Goal: Task Accomplishment & Management: Complete application form

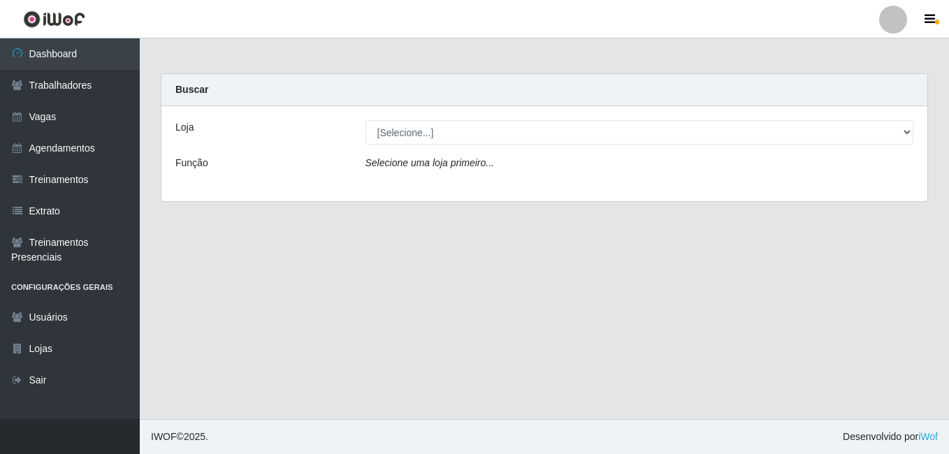
click at [916, 134] on div "[Selecione...] Bemais Supermercados - B7 Oitizeiro" at bounding box center [639, 132] width 569 height 24
click at [915, 129] on div "[Selecione...] Bemais Supermercados - B7 Oitizeiro" at bounding box center [639, 132] width 569 height 24
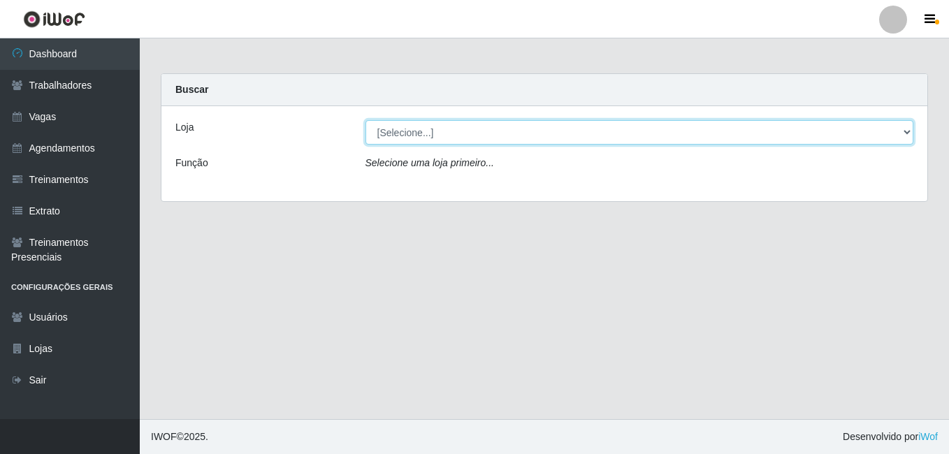
click at [908, 127] on select "[Selecione...] Bemais Supermercados - B7 Oitizeiro" at bounding box center [639, 132] width 548 height 24
click at [893, 123] on select "[Selecione...] Bemais Supermercados - B7 Oitizeiro" at bounding box center [639, 132] width 548 height 24
select select "411"
click at [365, 120] on select "[Selecione...] Bemais Supermercados - B7 Oitizeiro" at bounding box center [639, 132] width 548 height 24
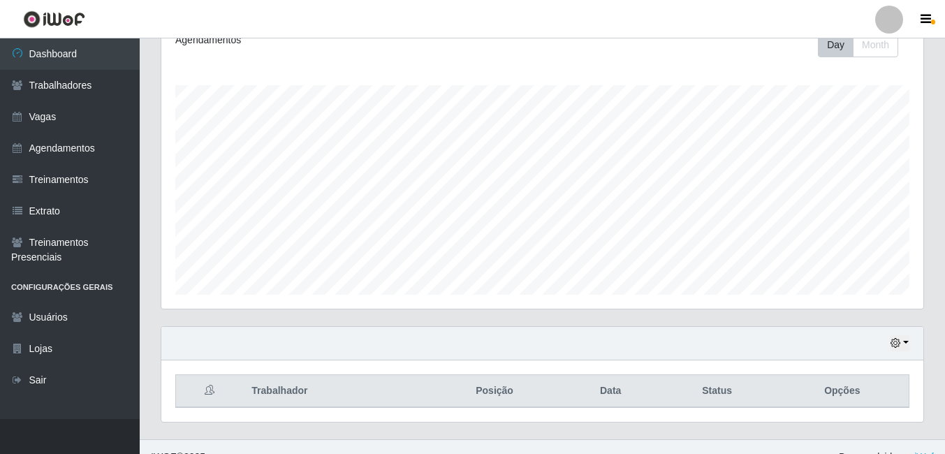
scroll to position [155, 0]
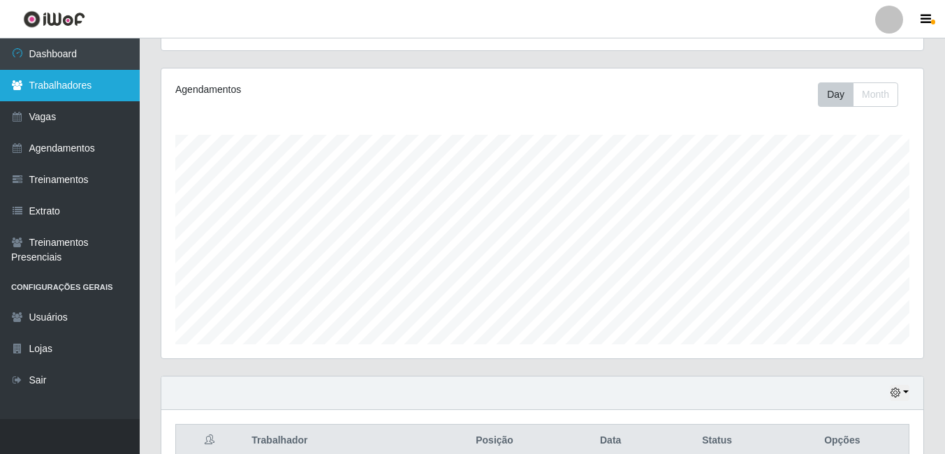
click at [76, 93] on link "Trabalhadores" at bounding box center [70, 85] width 140 height 31
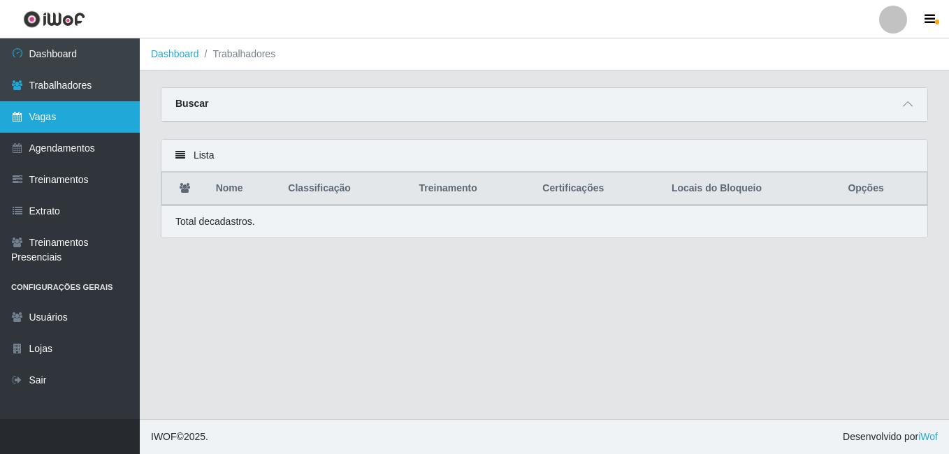
click at [96, 122] on link "Vagas" at bounding box center [70, 116] width 140 height 31
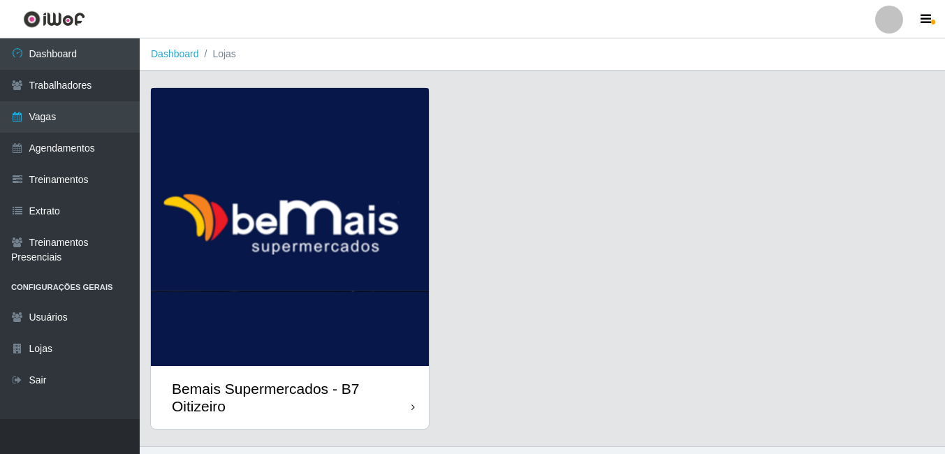
click at [282, 377] on div "Bemais Supermercados - B7 Oitizeiro" at bounding box center [290, 397] width 278 height 63
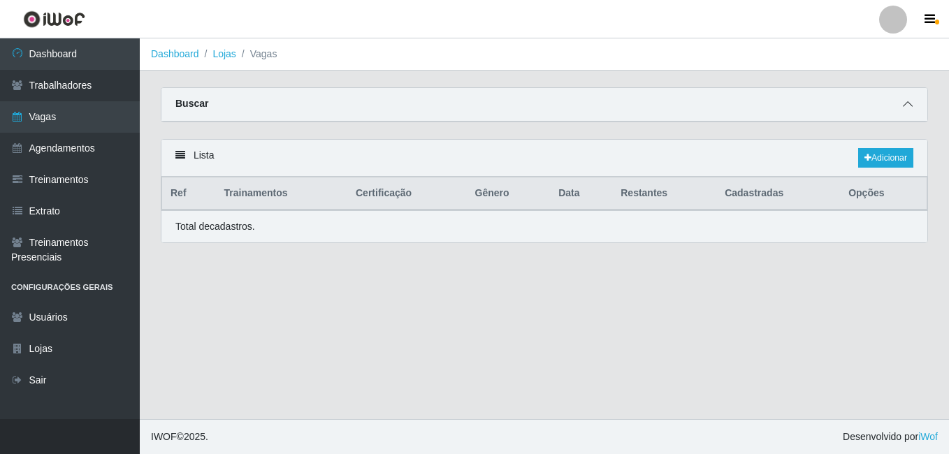
click at [899, 112] on span at bounding box center [907, 104] width 17 height 16
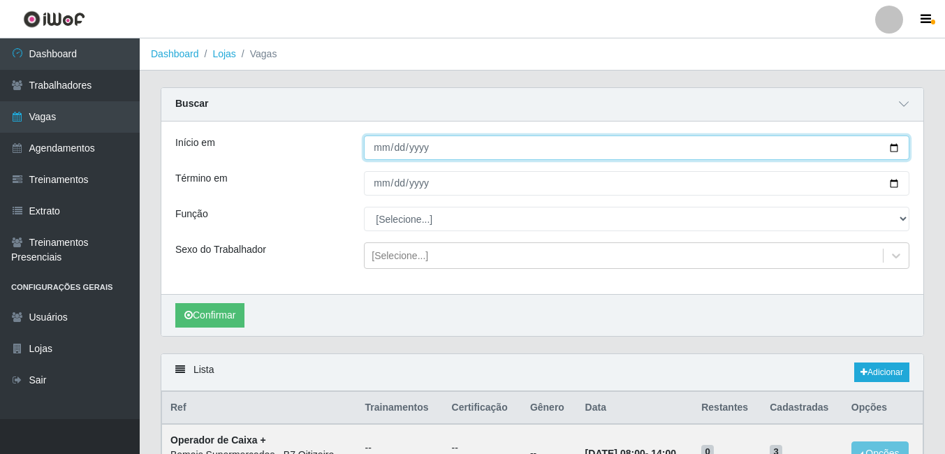
click at [453, 141] on input "Início em" at bounding box center [637, 148] width 546 height 24
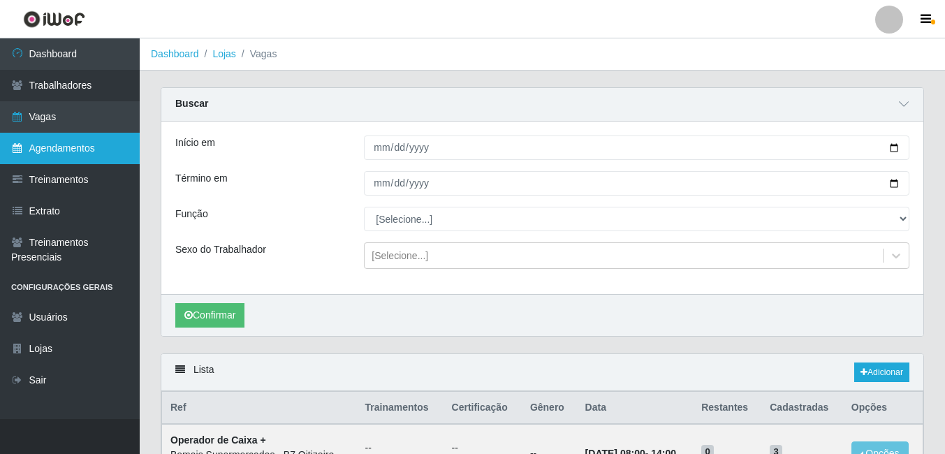
click at [57, 149] on link "Agendamentos" at bounding box center [70, 148] width 140 height 31
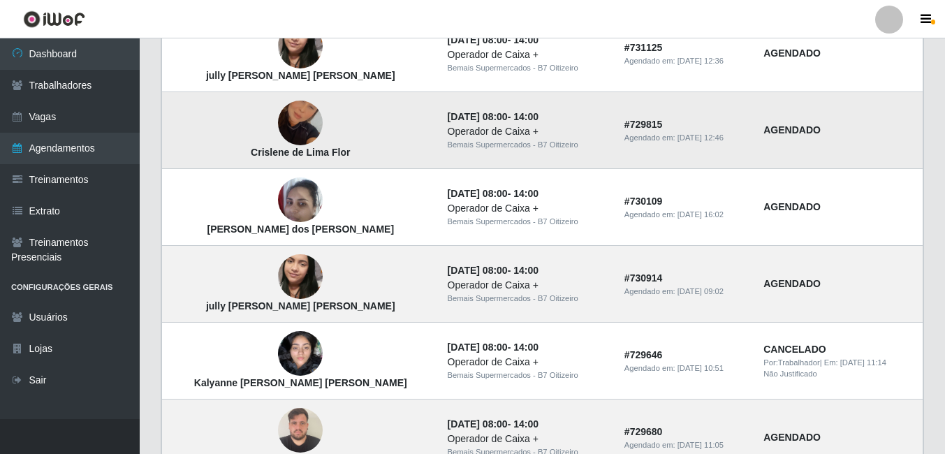
scroll to position [1005, 0]
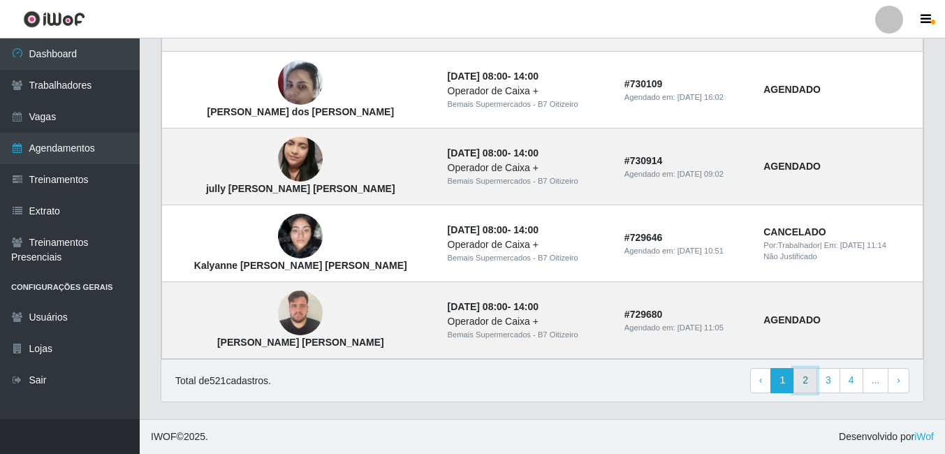
click at [815, 376] on link "2" at bounding box center [806, 380] width 24 height 25
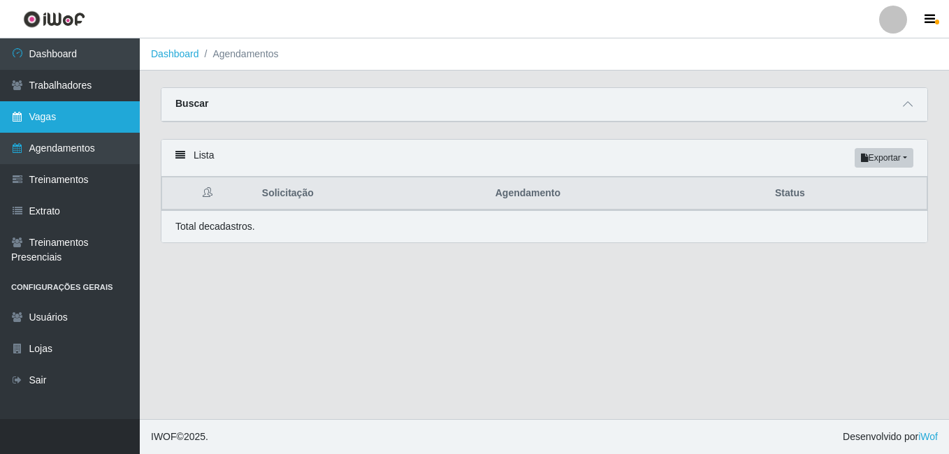
click at [48, 113] on link "Vagas" at bounding box center [70, 116] width 140 height 31
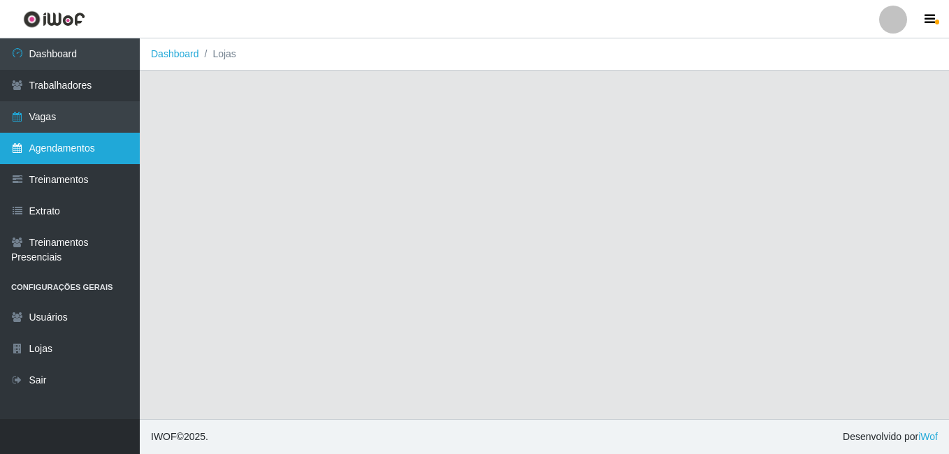
click at [51, 150] on link "Agendamentos" at bounding box center [70, 148] width 140 height 31
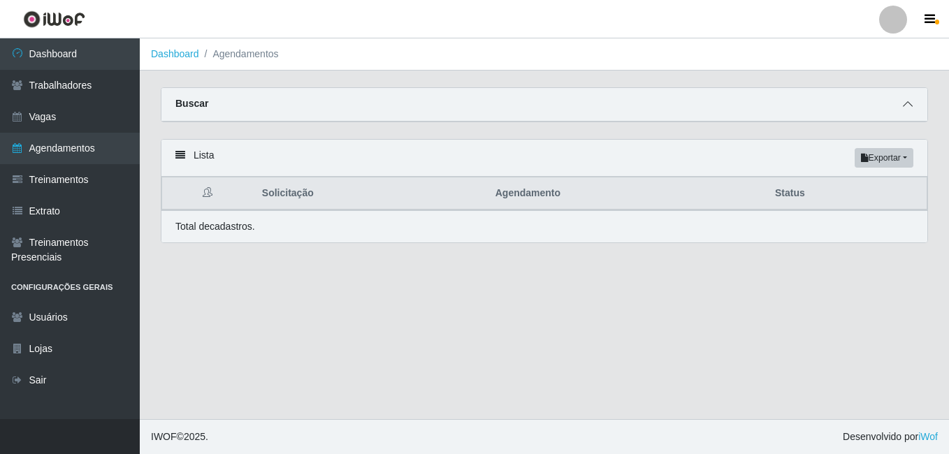
click at [911, 103] on icon at bounding box center [908, 104] width 10 height 10
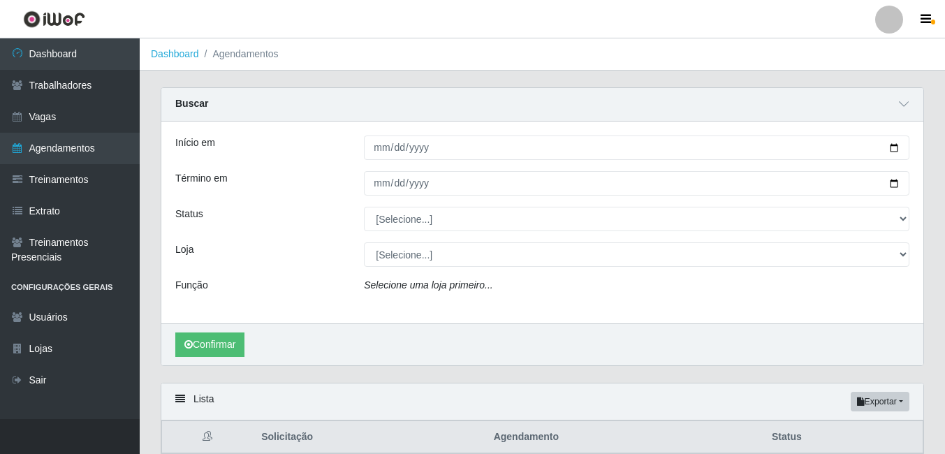
drag, startPoint x: 393, startPoint y: 161, endPoint x: 386, endPoint y: 151, distance: 11.6
click at [391, 161] on div "Início em Término em Status [Selecione...] AGENDADO AGUARDANDO LIBERAR EM ANDAM…" at bounding box center [542, 223] width 762 height 202
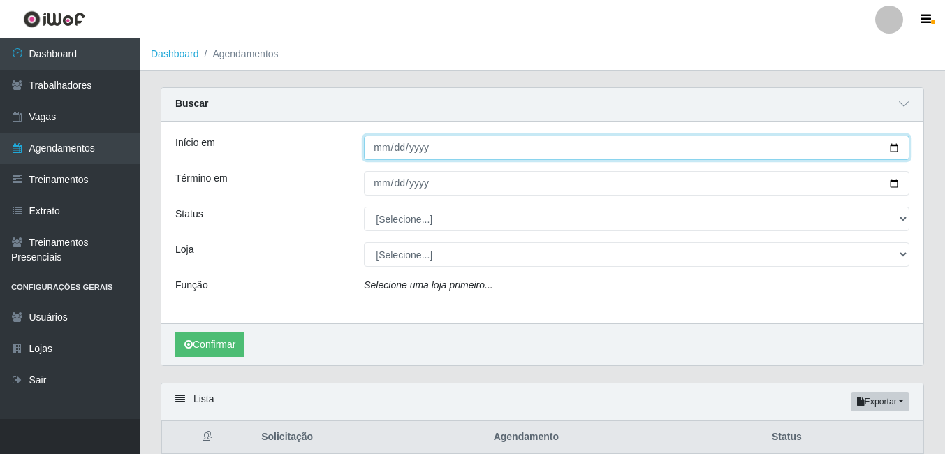
click at [384, 147] on input "Início em" at bounding box center [637, 148] width 546 height 24
type input "2022-09-06"
type input "2025-09-06"
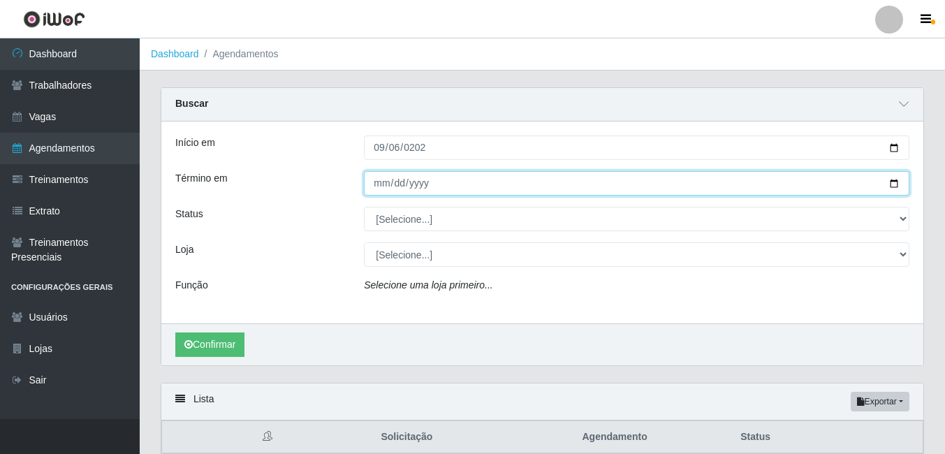
click at [384, 184] on input "Término em" at bounding box center [637, 183] width 546 height 24
type input "2025-09-07"
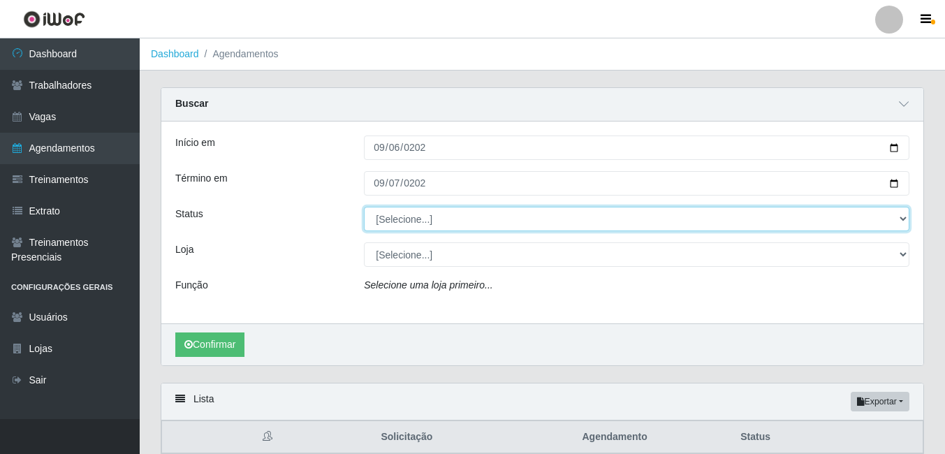
click at [398, 216] on select "[Selecione...] AGENDADO AGUARDANDO LIBERAR EM ANDAMENTO EM REVISÃO FINALIZADO C…" at bounding box center [637, 219] width 546 height 24
select select "AGENDADO"
click at [364, 208] on select "[Selecione...] AGENDADO AGUARDANDO LIBERAR EM ANDAMENTO EM REVISÃO FINALIZADO C…" at bounding box center [637, 219] width 546 height 24
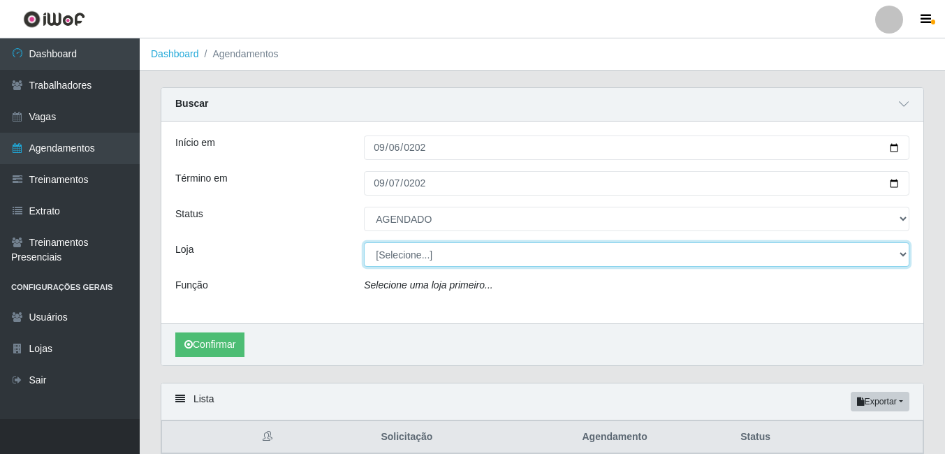
click at [404, 259] on select "[Selecione...] Bemais Supermercados - B7 Oitizeiro" at bounding box center [637, 254] width 546 height 24
click at [404, 263] on select "[Selecione...] Bemais Supermercados - B7 Oitizeiro" at bounding box center [637, 254] width 546 height 24
select select "411"
click at [364, 243] on select "[Selecione...] Bemais Supermercados - B7 Oitizeiro" at bounding box center [637, 254] width 546 height 24
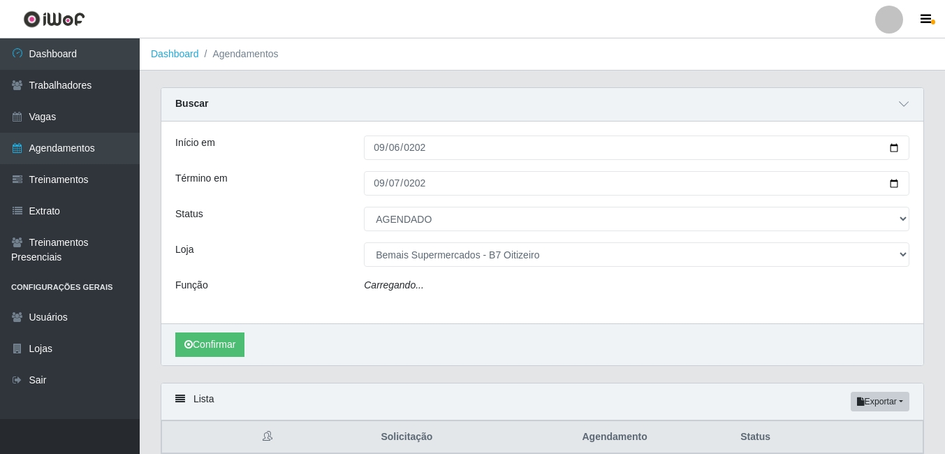
click at [411, 296] on div "Carregando..." at bounding box center [637, 288] width 567 height 20
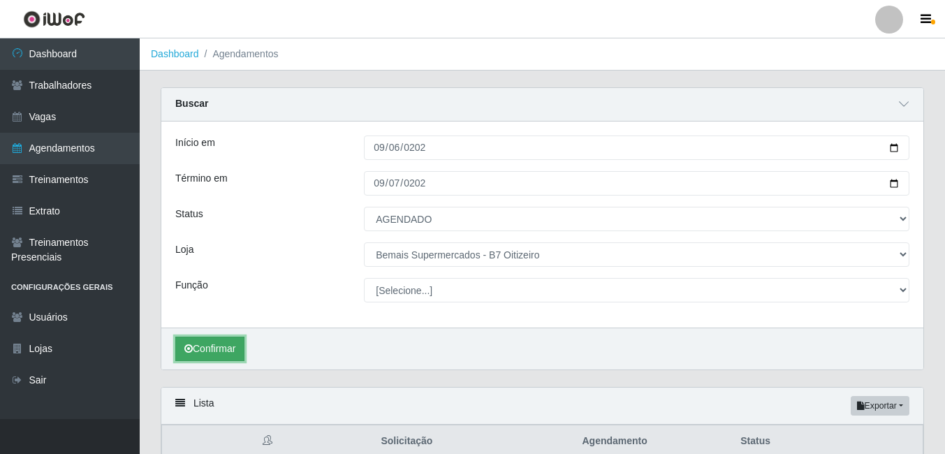
click at [217, 340] on button "Confirmar" at bounding box center [209, 349] width 69 height 24
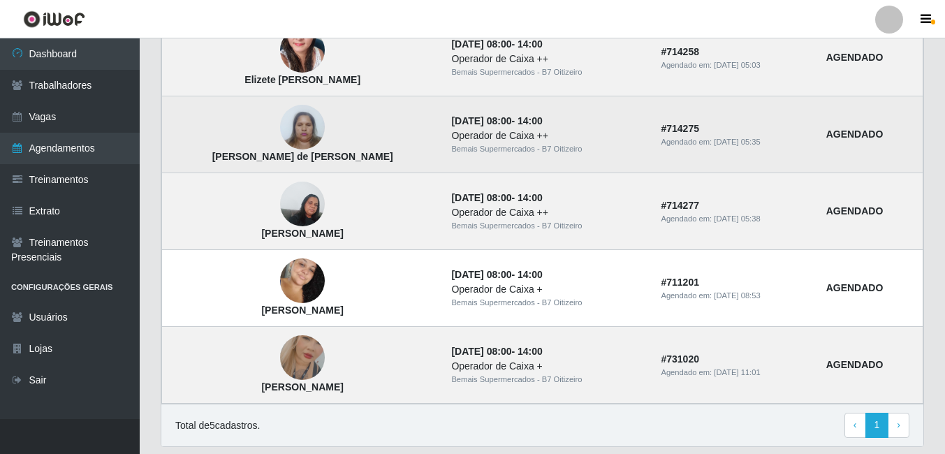
scroll to position [414, 0]
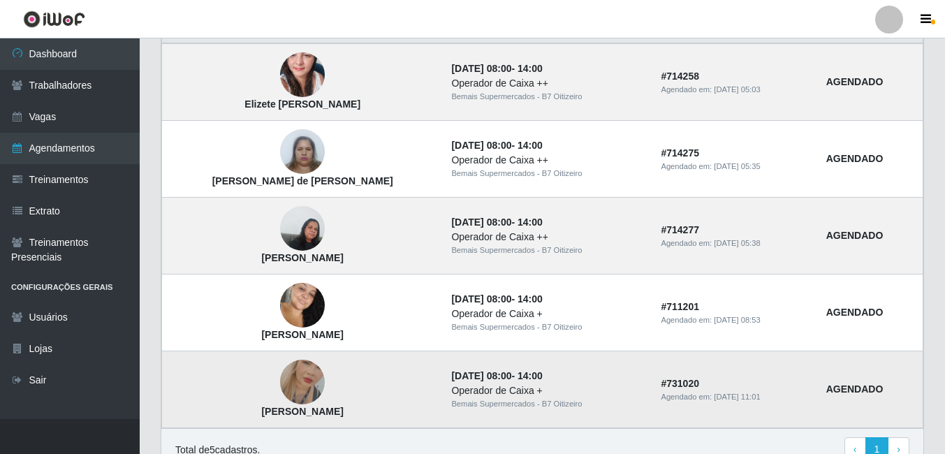
click at [289, 393] on img at bounding box center [302, 382] width 45 height 80
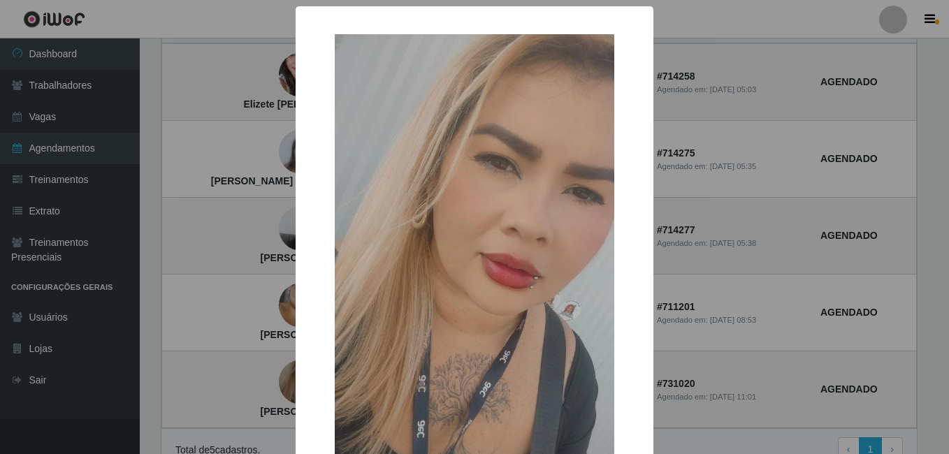
click at [226, 332] on div "× Gleicy Kelly Santos Costa OK Cancel" at bounding box center [474, 227] width 949 height 454
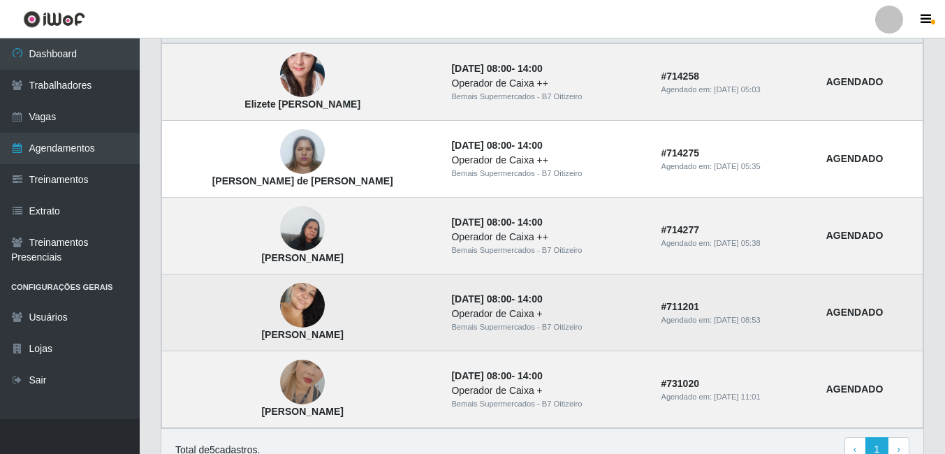
click at [280, 299] on img at bounding box center [302, 305] width 45 height 68
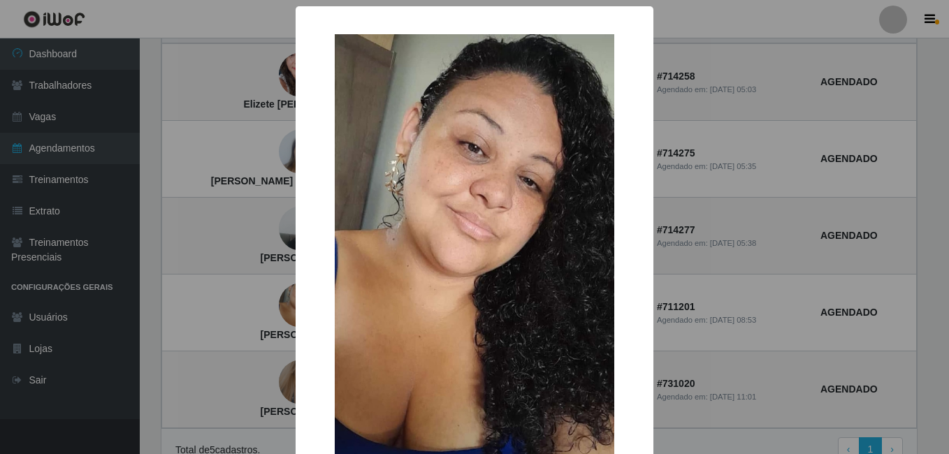
click at [233, 303] on div "× Amanda Almeida da silva OK Cancel" at bounding box center [474, 227] width 949 height 454
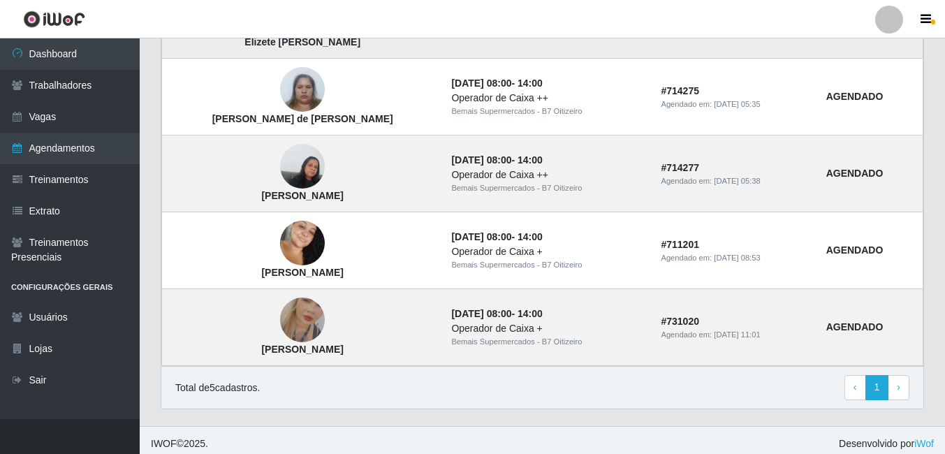
scroll to position [484, 0]
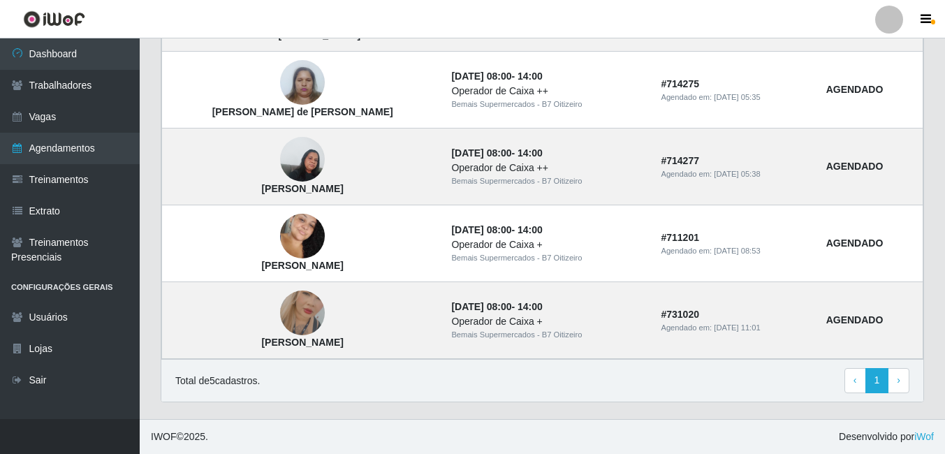
select select "[Selecione...]"
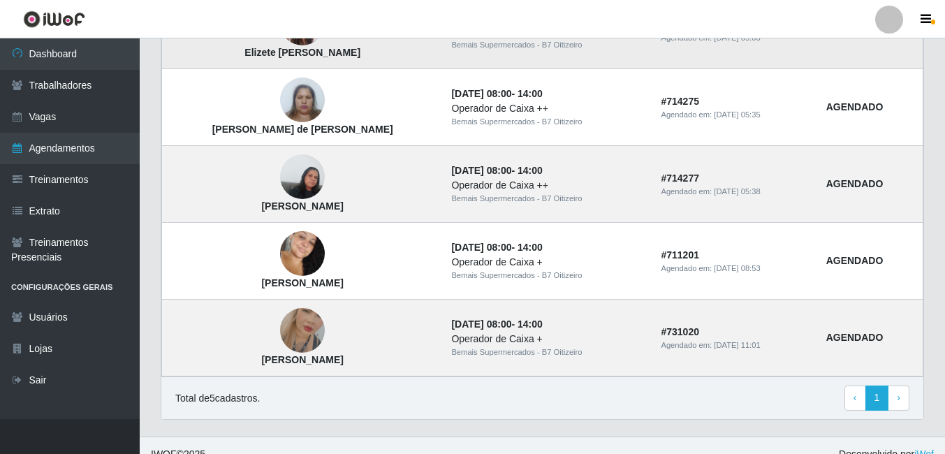
scroll to position [480, 0]
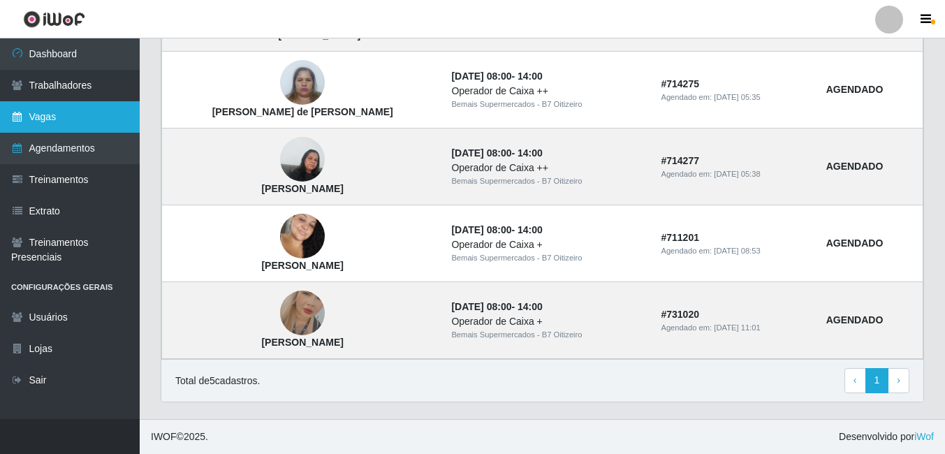
click at [44, 124] on link "Vagas" at bounding box center [70, 116] width 140 height 31
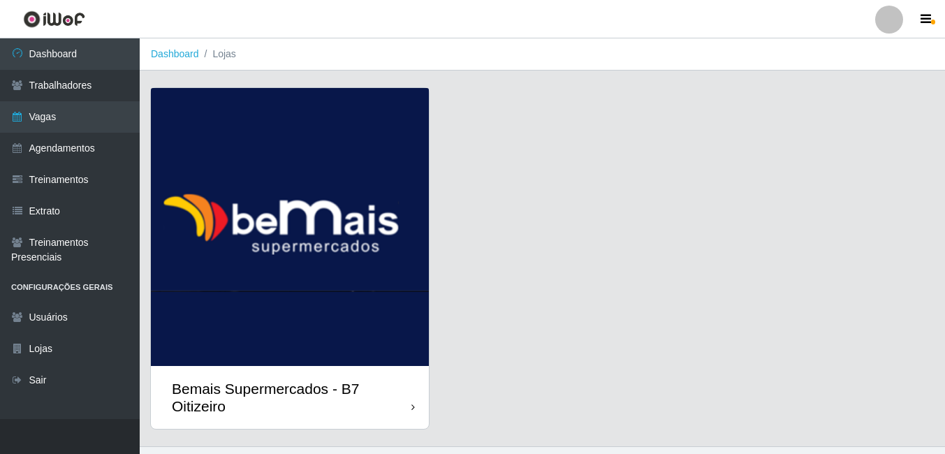
click at [295, 377] on div "Bemais Supermercados - B7 Oitizeiro" at bounding box center [290, 397] width 278 height 63
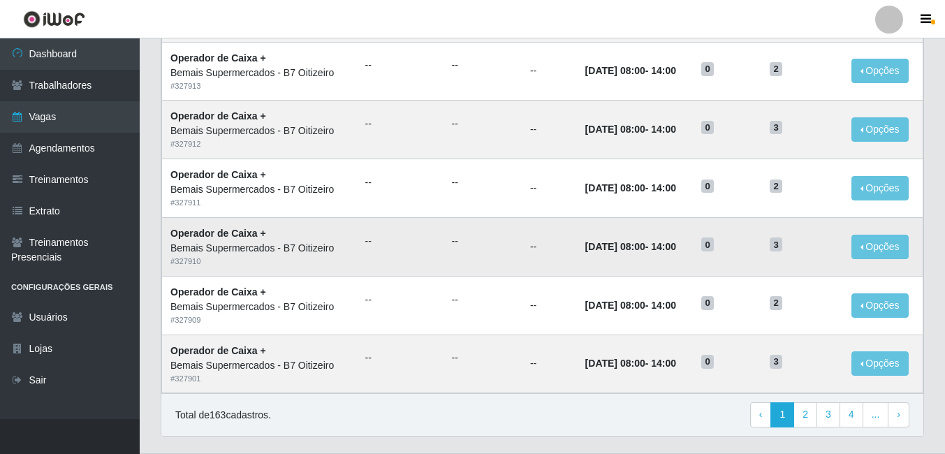
scroll to position [730, 0]
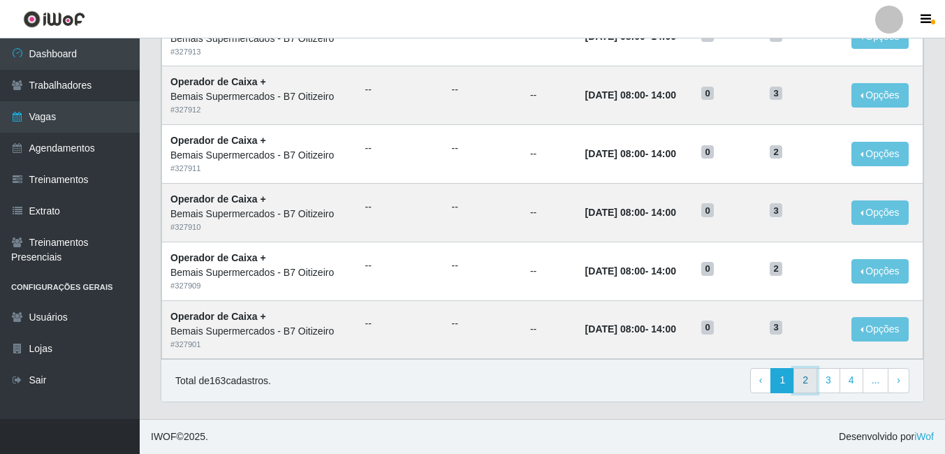
click at [806, 384] on link "2" at bounding box center [806, 380] width 24 height 25
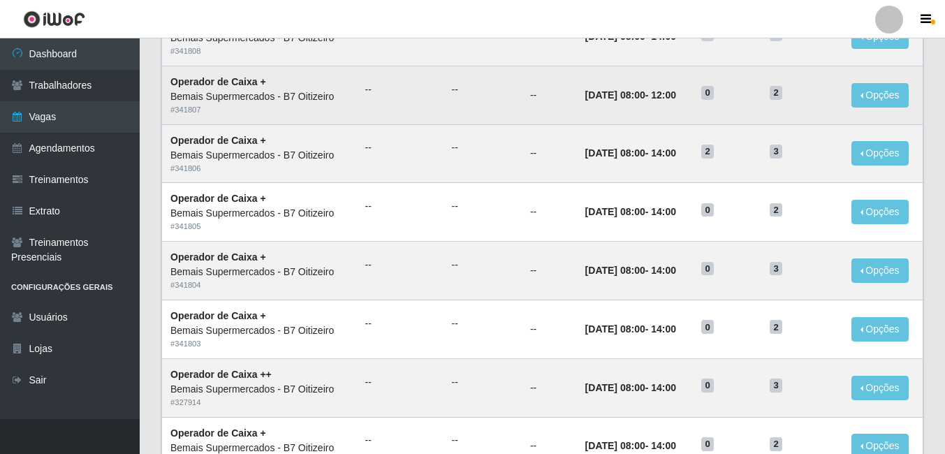
scroll to position [311, 0]
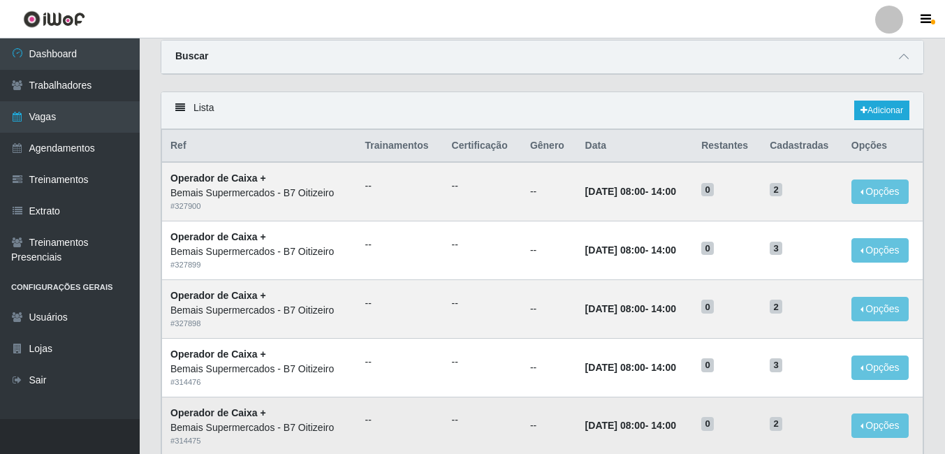
scroll to position [31, 0]
